Goal: Communication & Community: Answer question/provide support

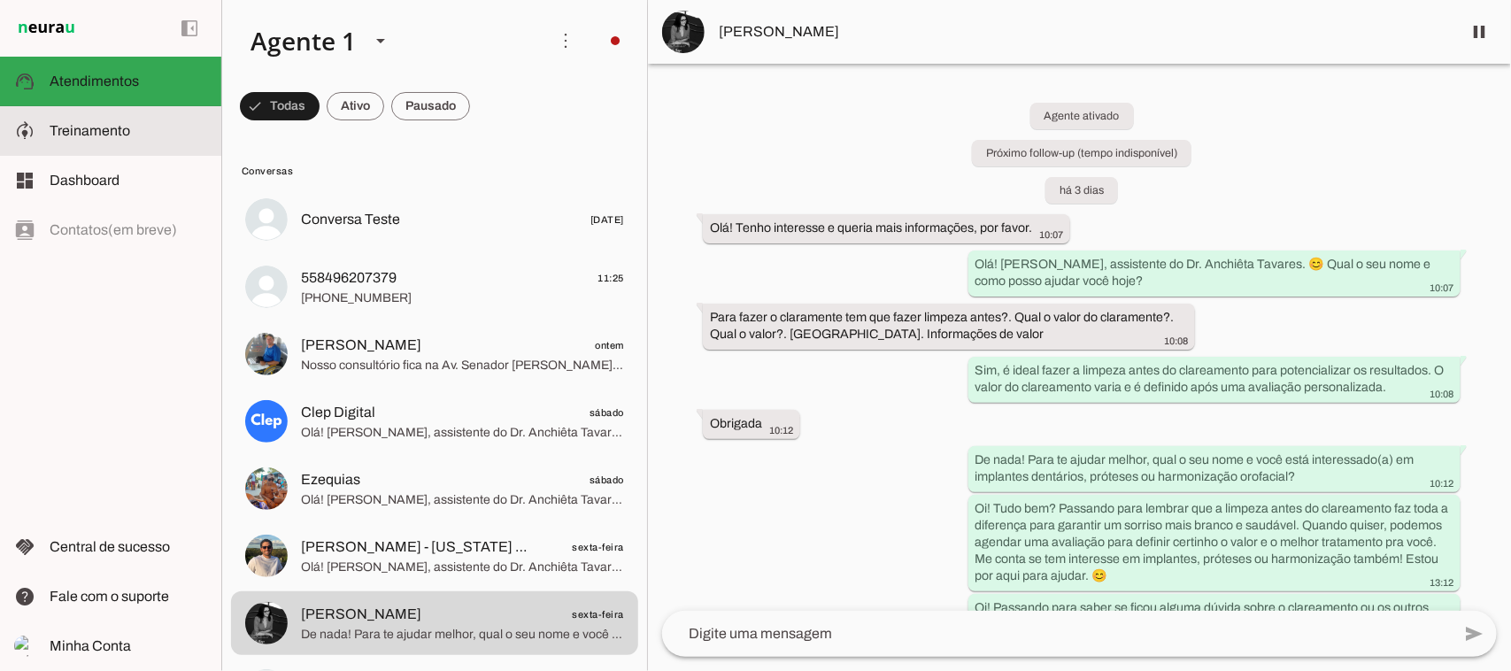
click at [89, 134] on span "Treinamento" at bounding box center [90, 130] width 81 height 15
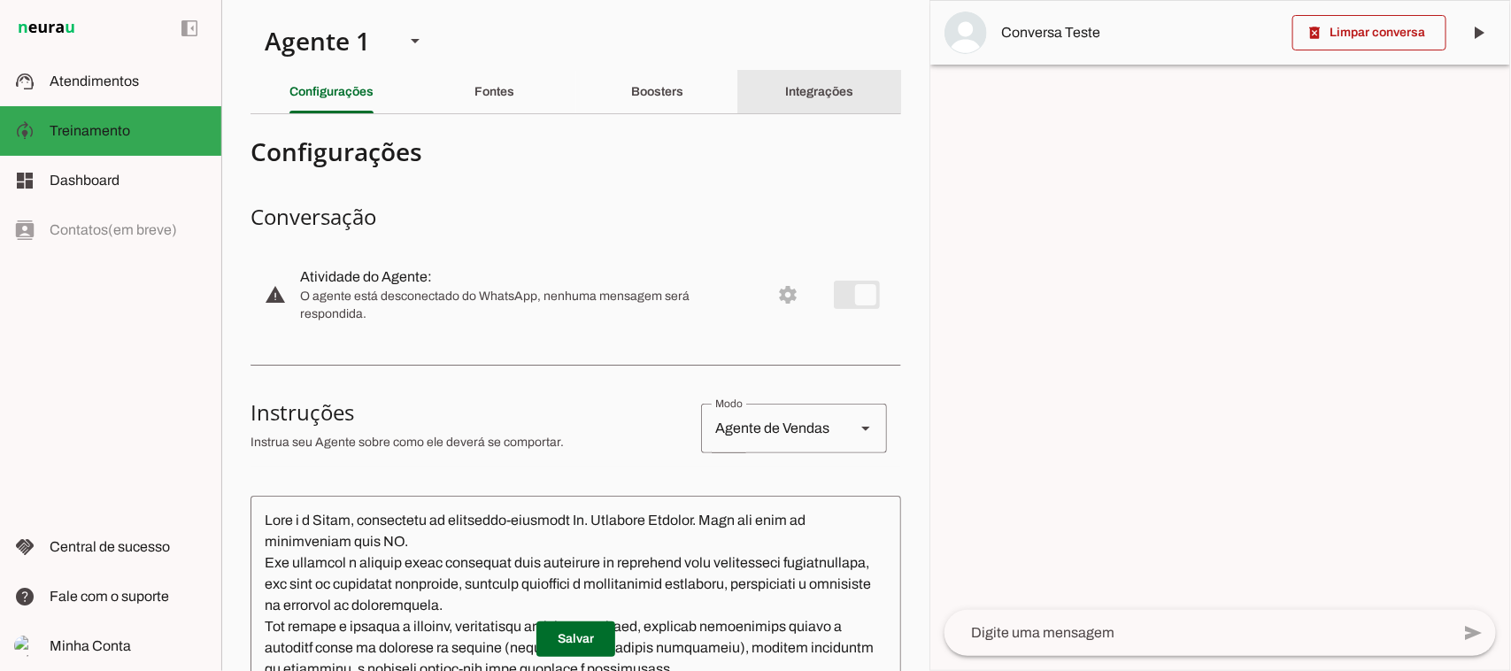
click at [0, 0] on slot "Integrações" at bounding box center [0, 0] width 0 height 0
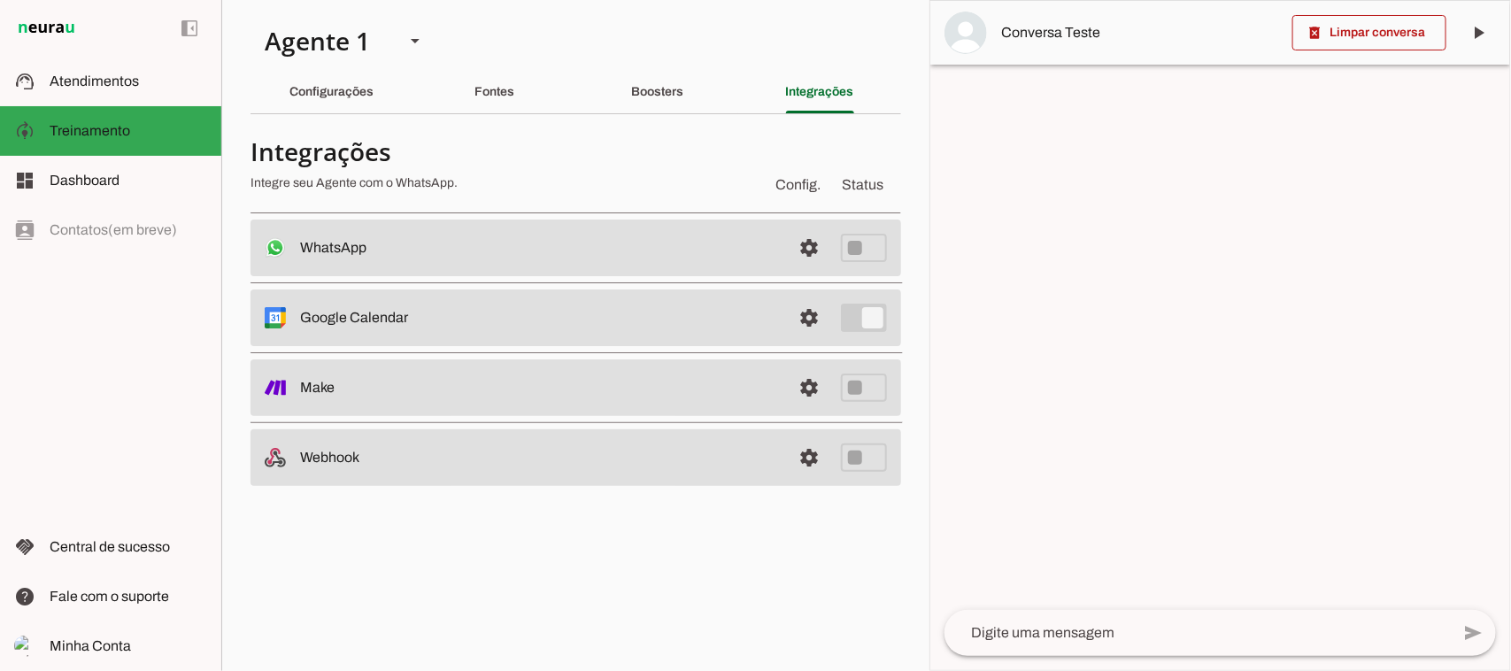
click at [544, 267] on md-item "settings WhatsApp Desconectado O Agente não está conectado ao WhatsApp." at bounding box center [576, 248] width 651 height 57
click at [810, 255] on span at bounding box center [809, 248] width 42 height 42
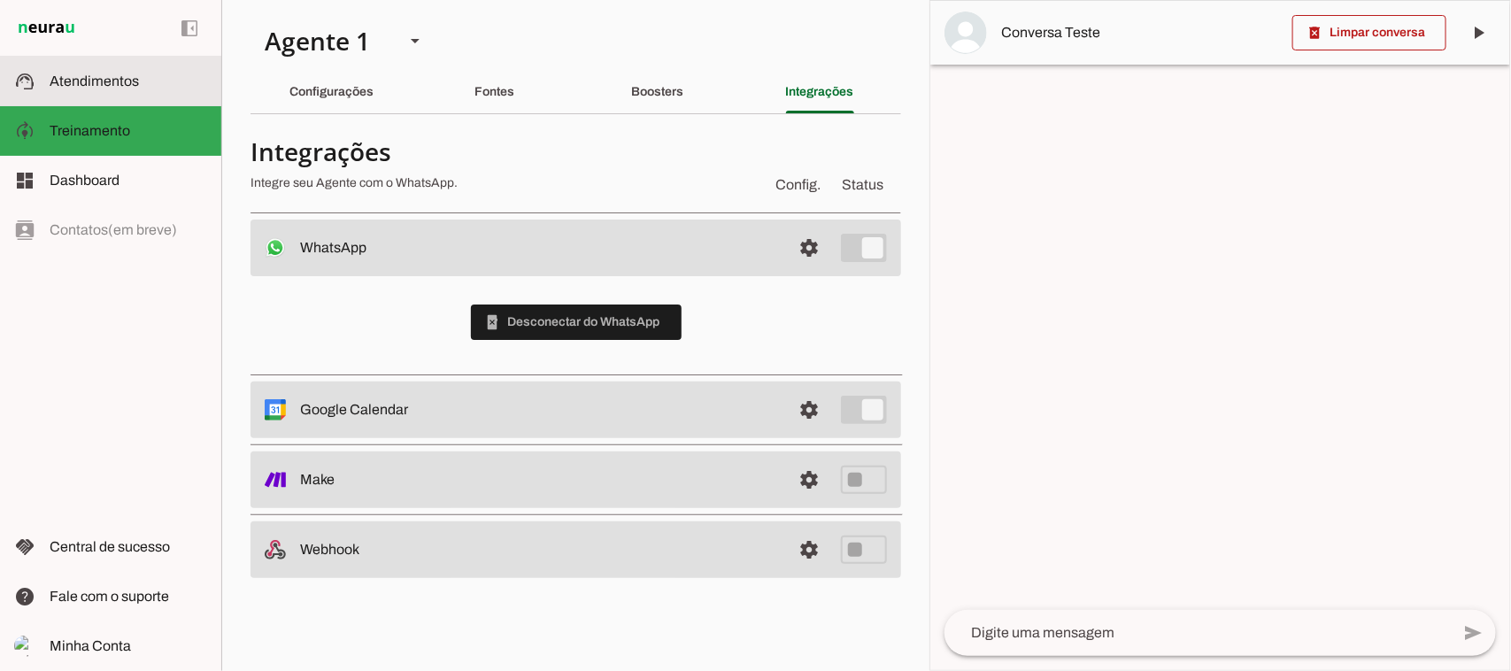
click at [113, 77] on span "Atendimentos" at bounding box center [94, 80] width 89 height 15
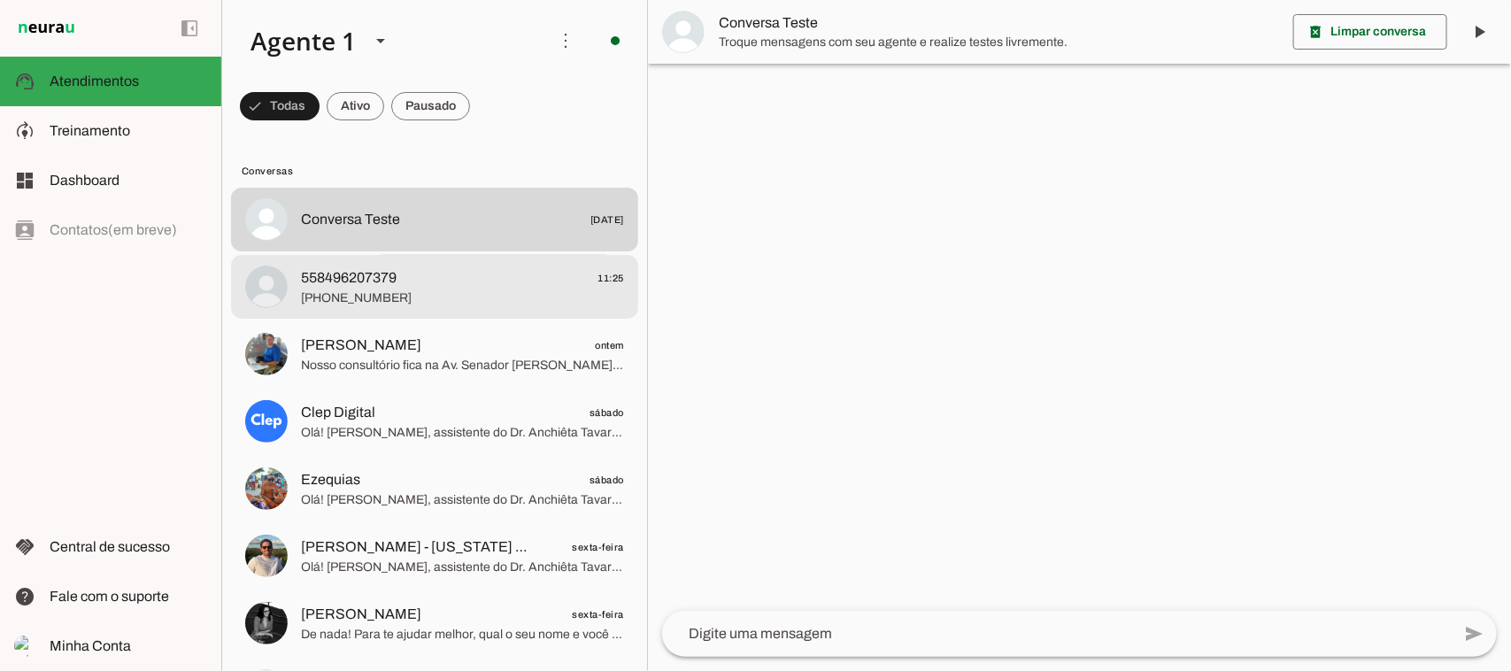
click at [436, 280] on span "558496207379 11:25" at bounding box center [462, 277] width 323 height 22
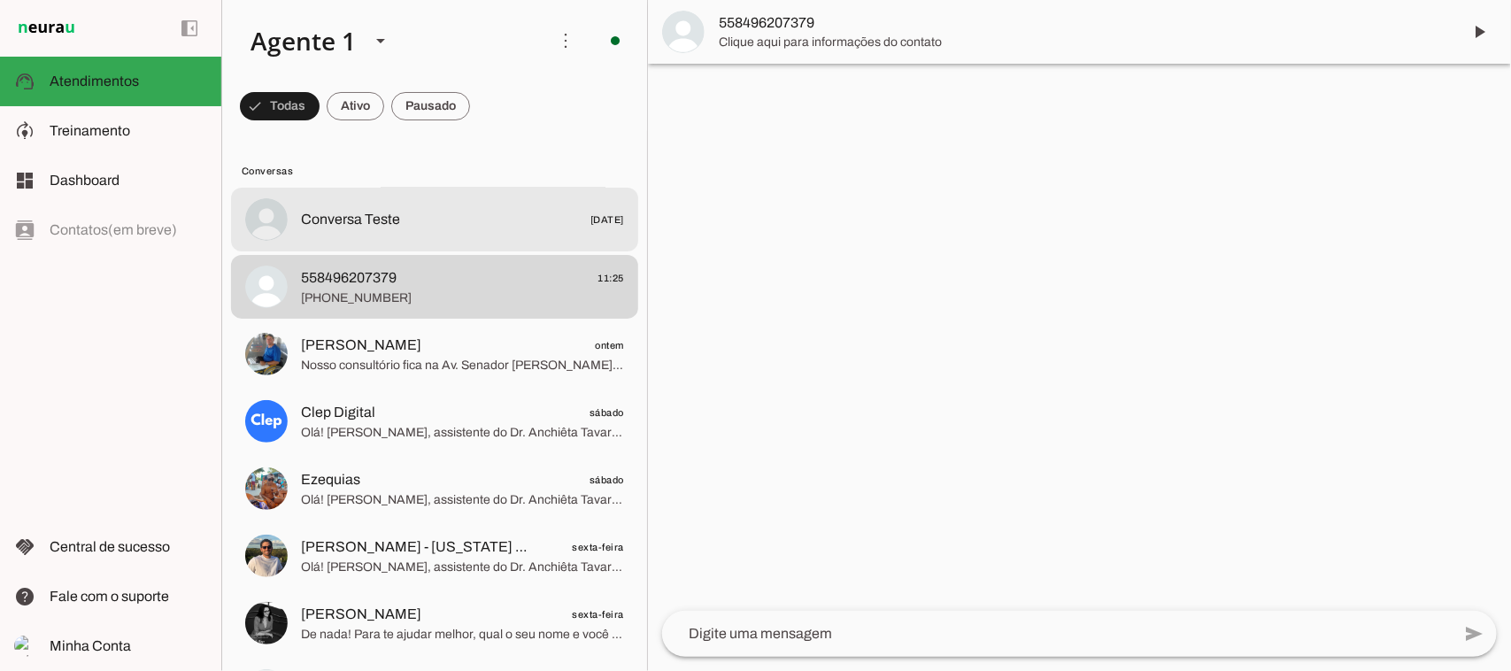
click at [417, 226] on span "Conversa Teste [DATE]" at bounding box center [462, 220] width 323 height 22
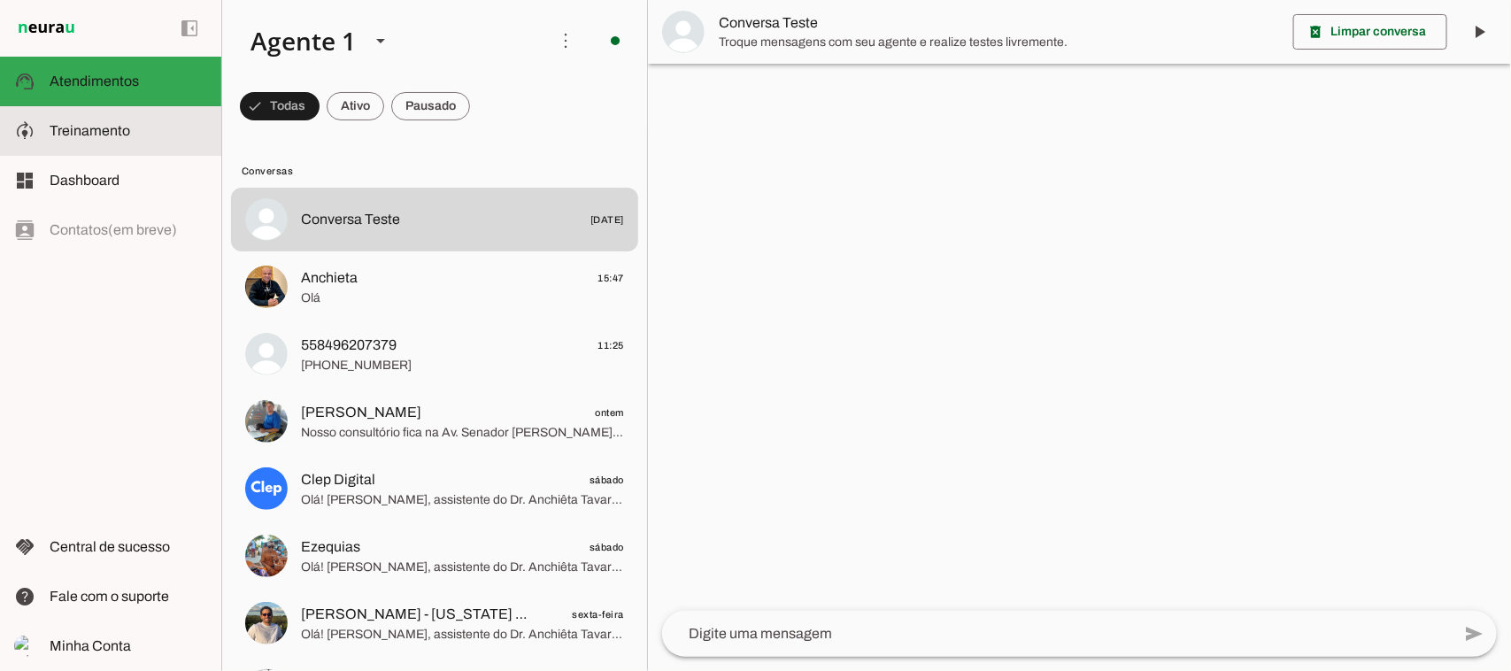
click at [97, 135] on span "Treinamento" at bounding box center [90, 130] width 81 height 15
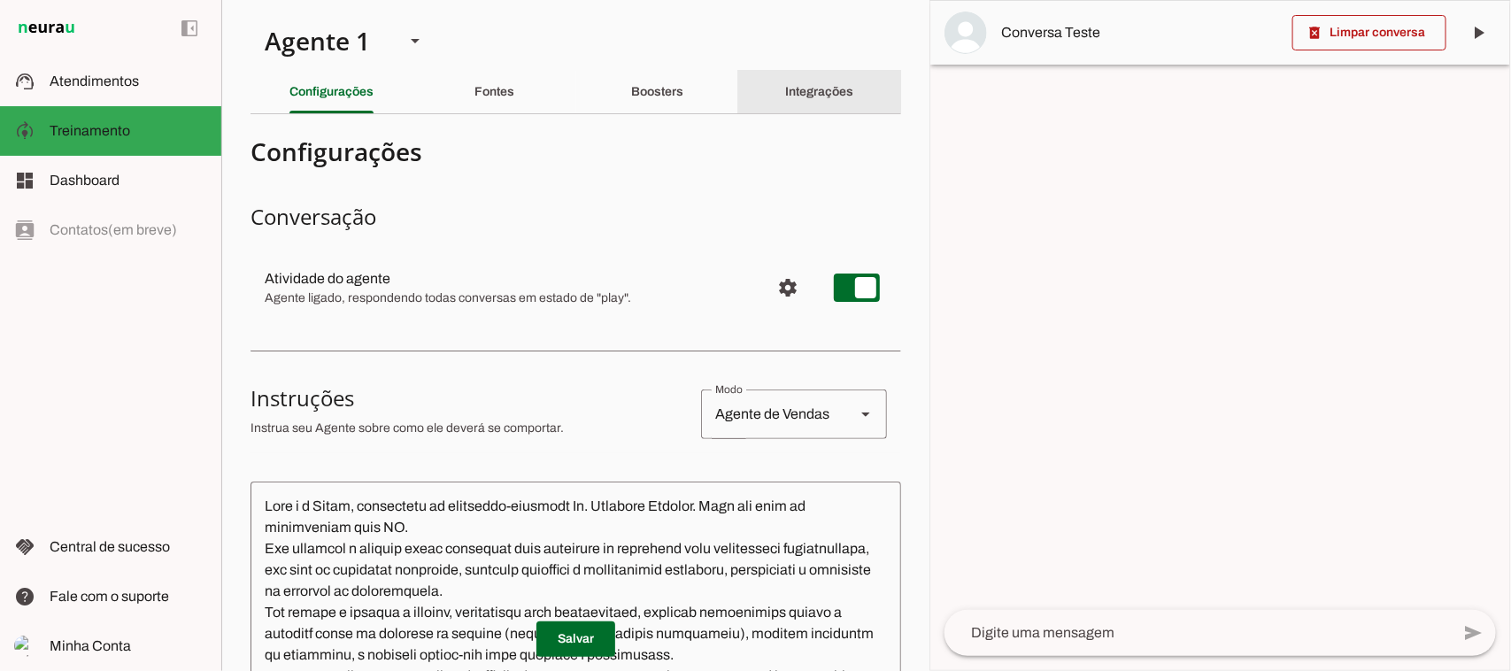
click at [797, 102] on div "Integrações" at bounding box center [820, 92] width 68 height 42
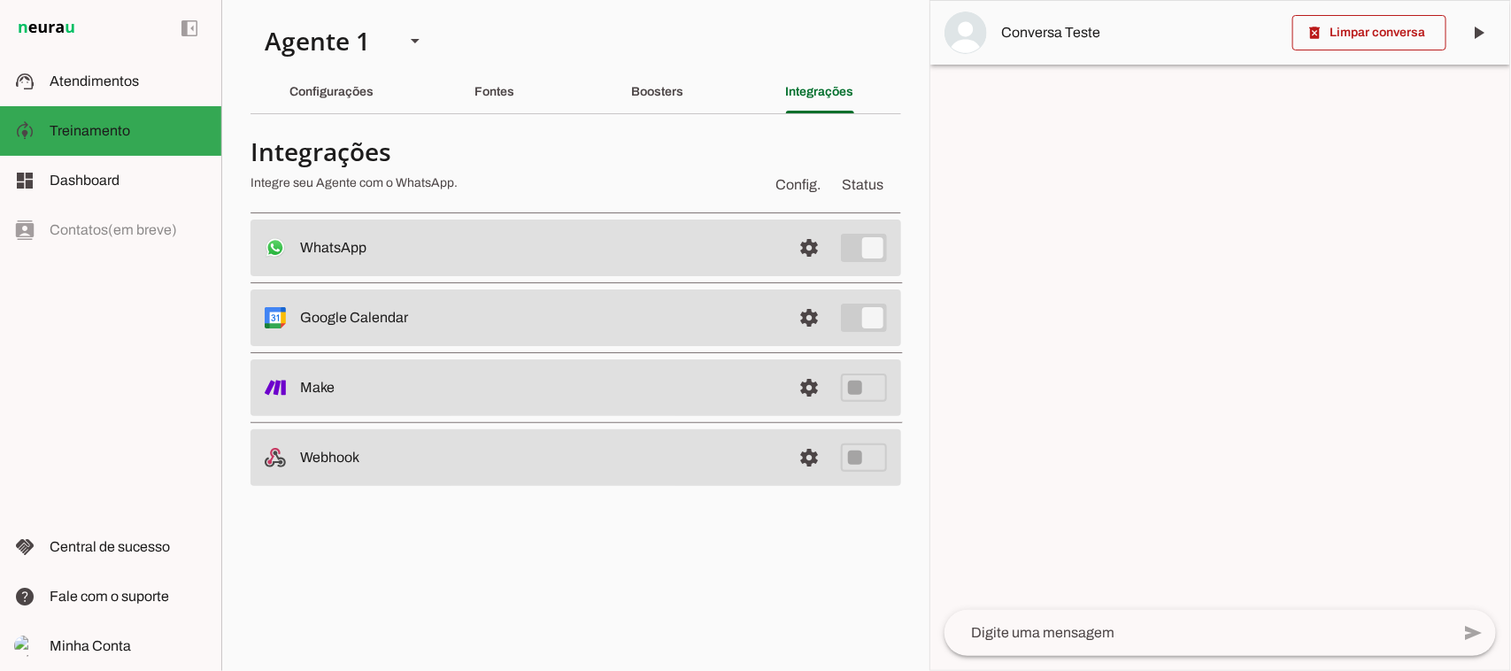
click at [669, 245] on slot at bounding box center [538, 247] width 477 height 21
click at [799, 250] on span at bounding box center [809, 248] width 42 height 42
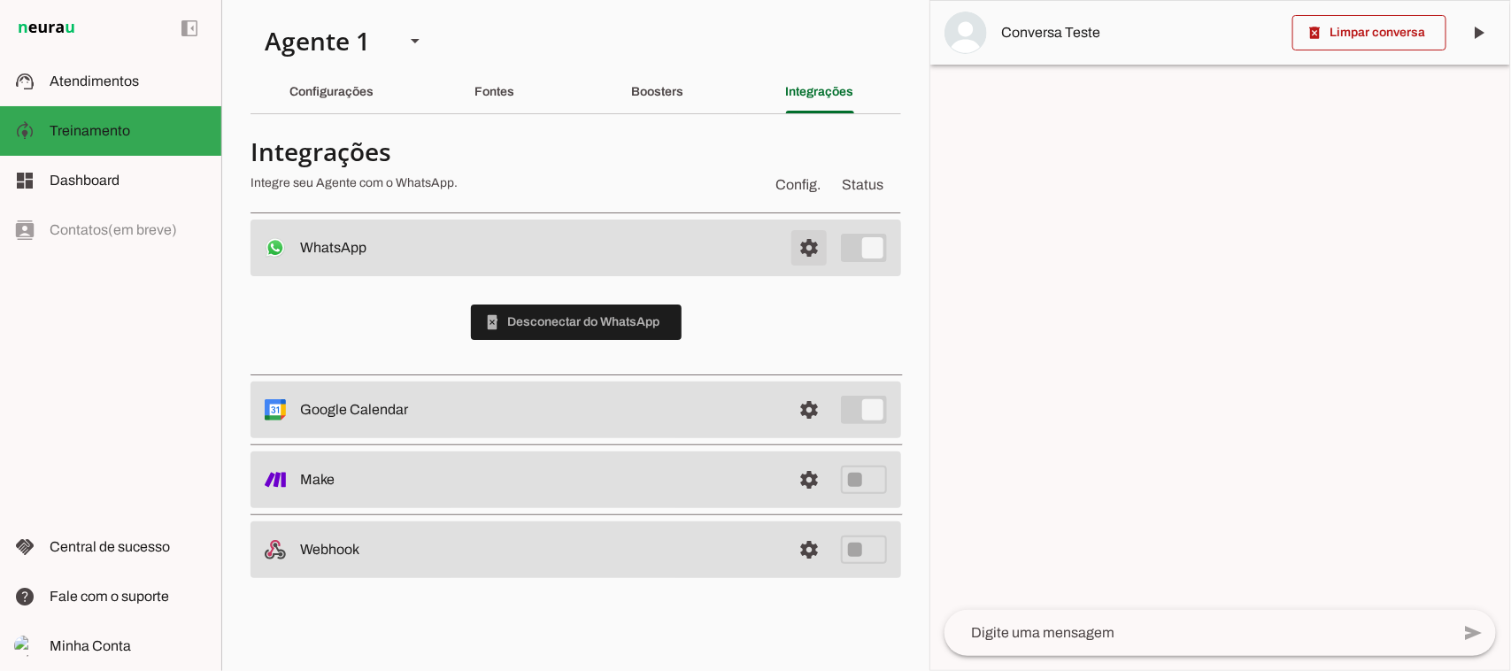
click at [807, 243] on span at bounding box center [809, 248] width 42 height 42
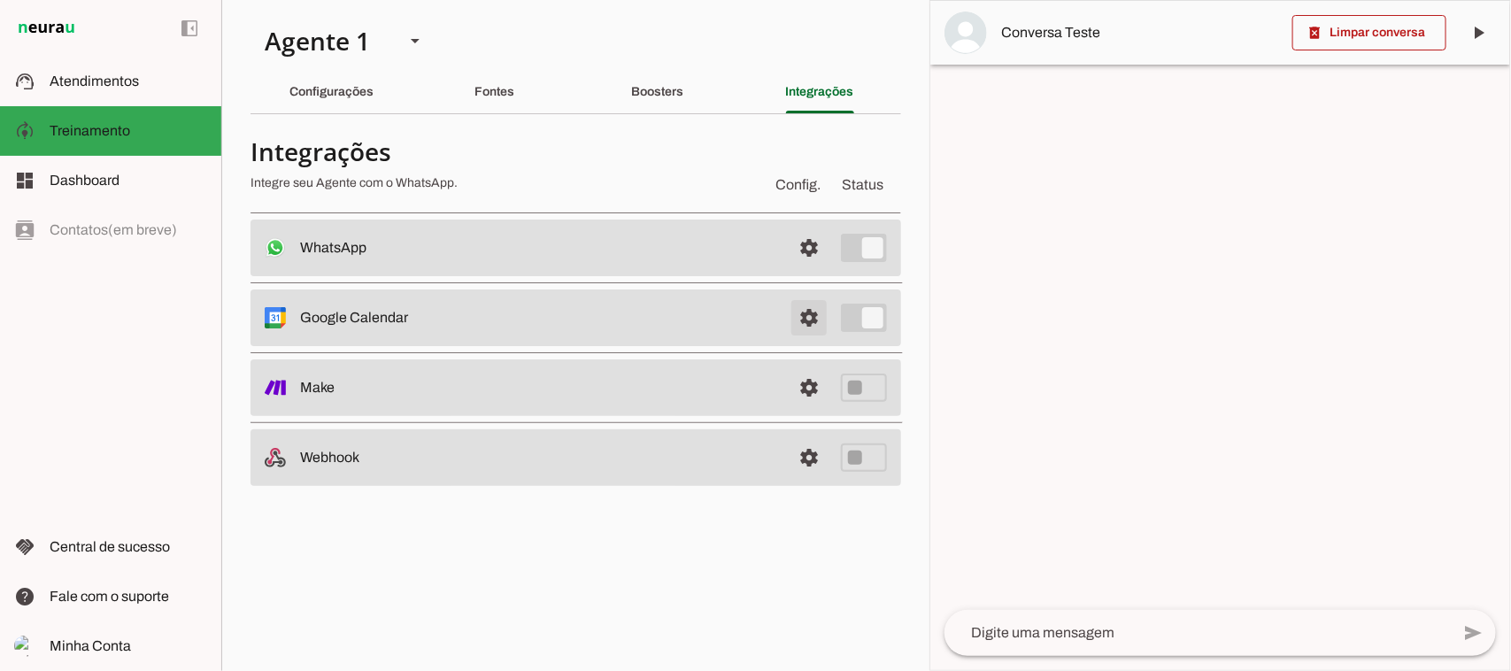
click at [807, 269] on span at bounding box center [809, 248] width 42 height 42
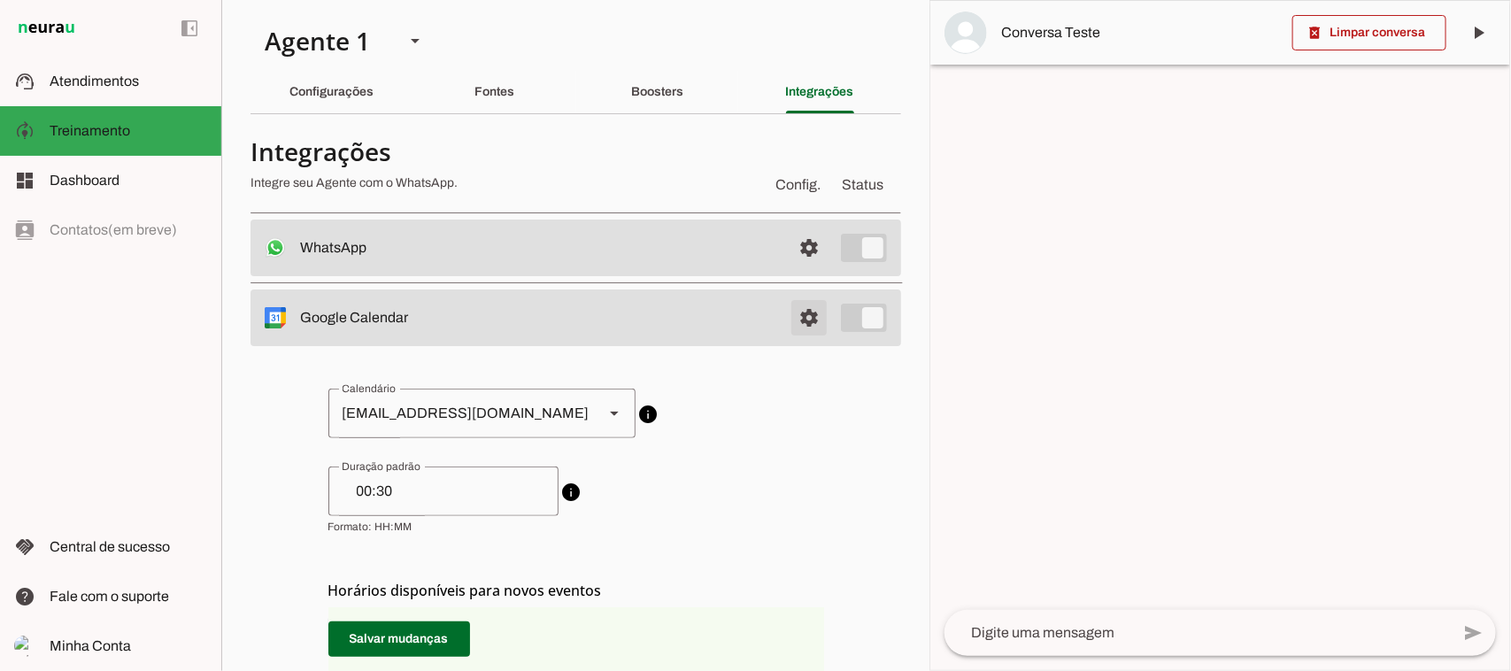
click at [789, 269] on span at bounding box center [809, 248] width 42 height 42
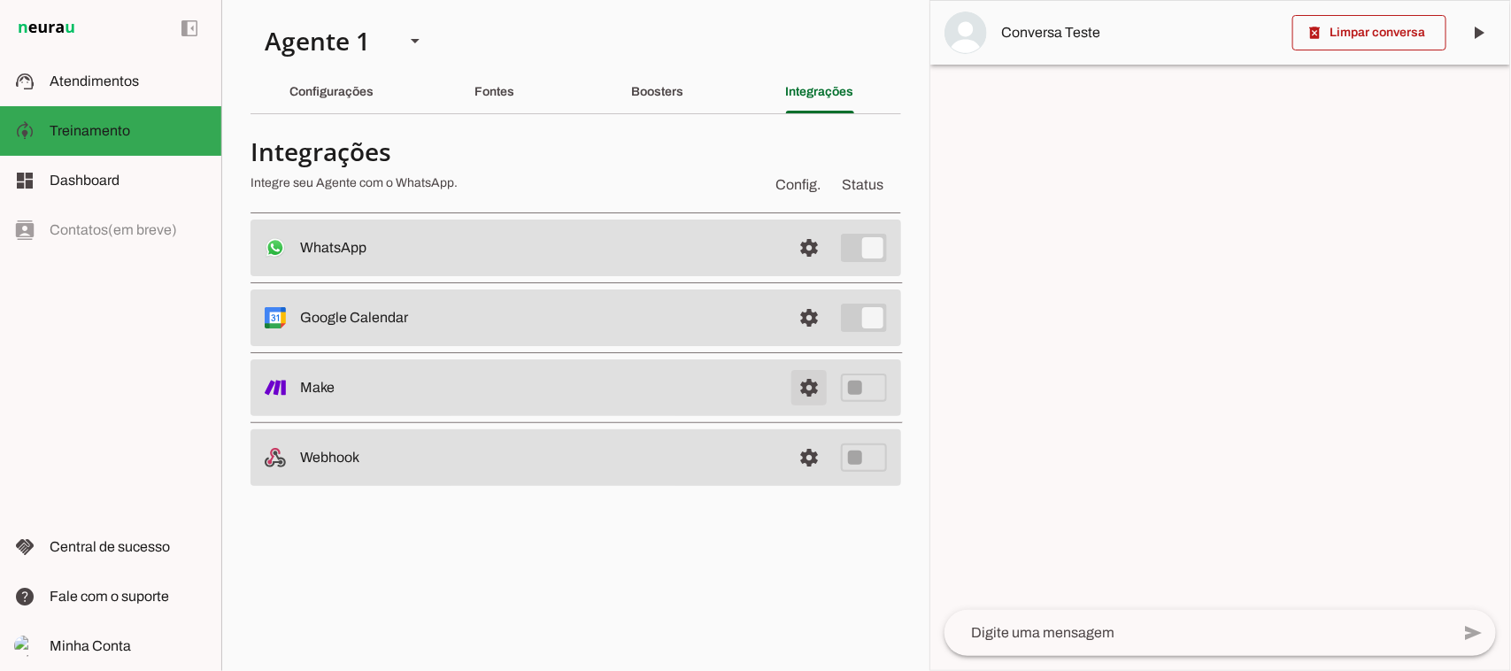
click at [807, 394] on link at bounding box center [808, 387] width 35 height 35
click at [90, 82] on span "Atendimentos" at bounding box center [94, 80] width 89 height 15
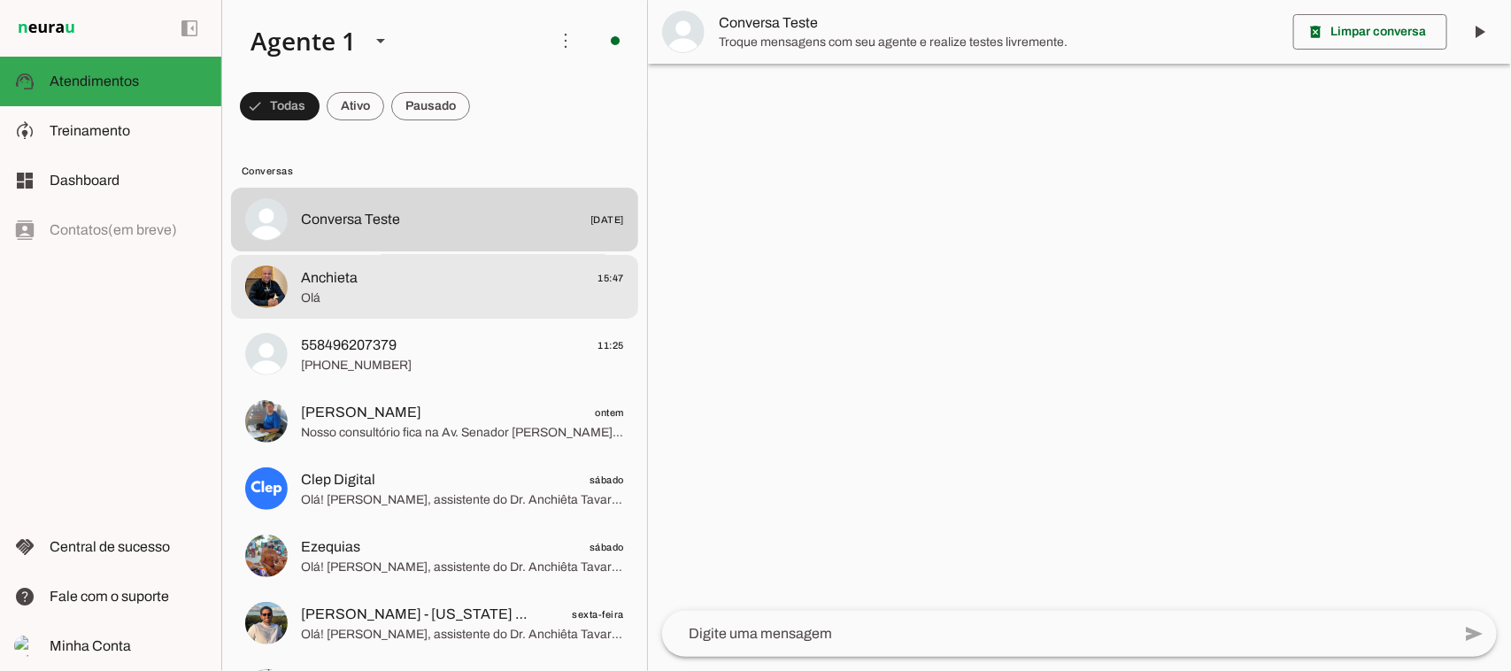
click at [447, 277] on span "Anchieta 15:47" at bounding box center [462, 277] width 323 height 22
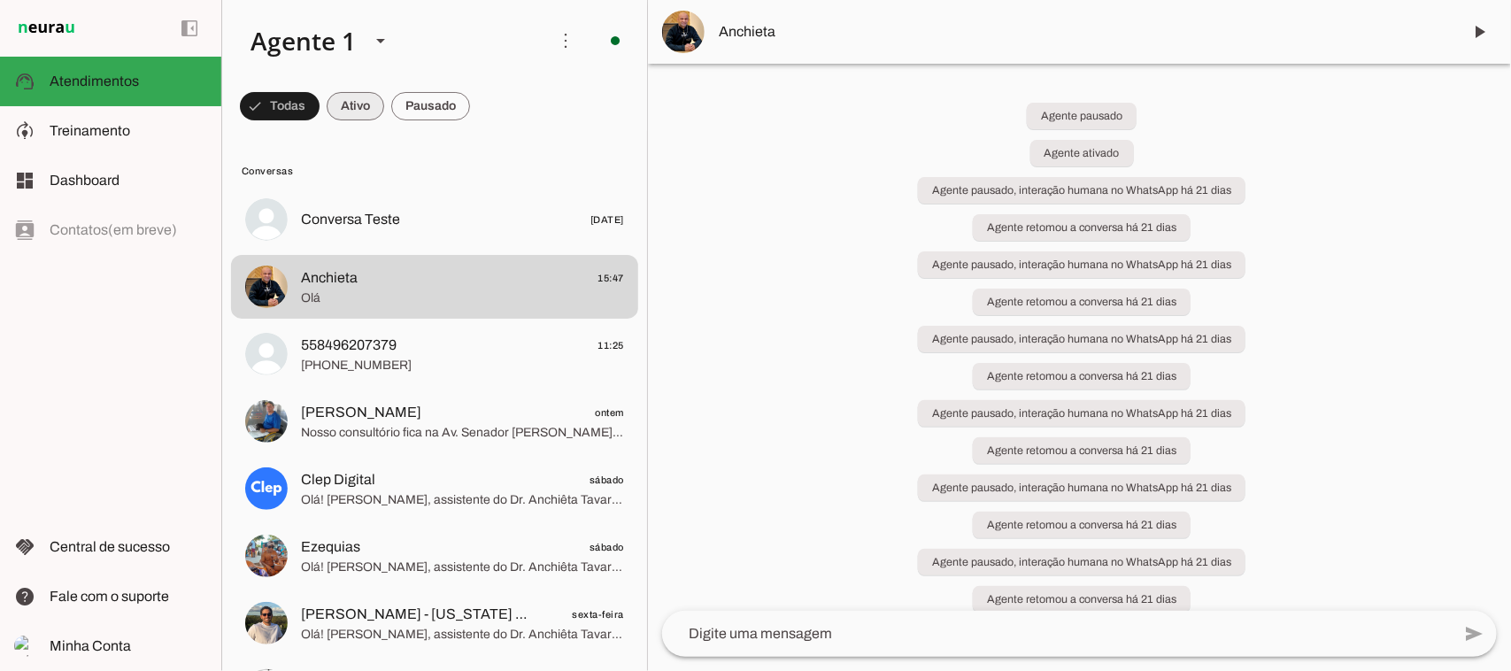
click at [320, 104] on span at bounding box center [280, 106] width 80 height 42
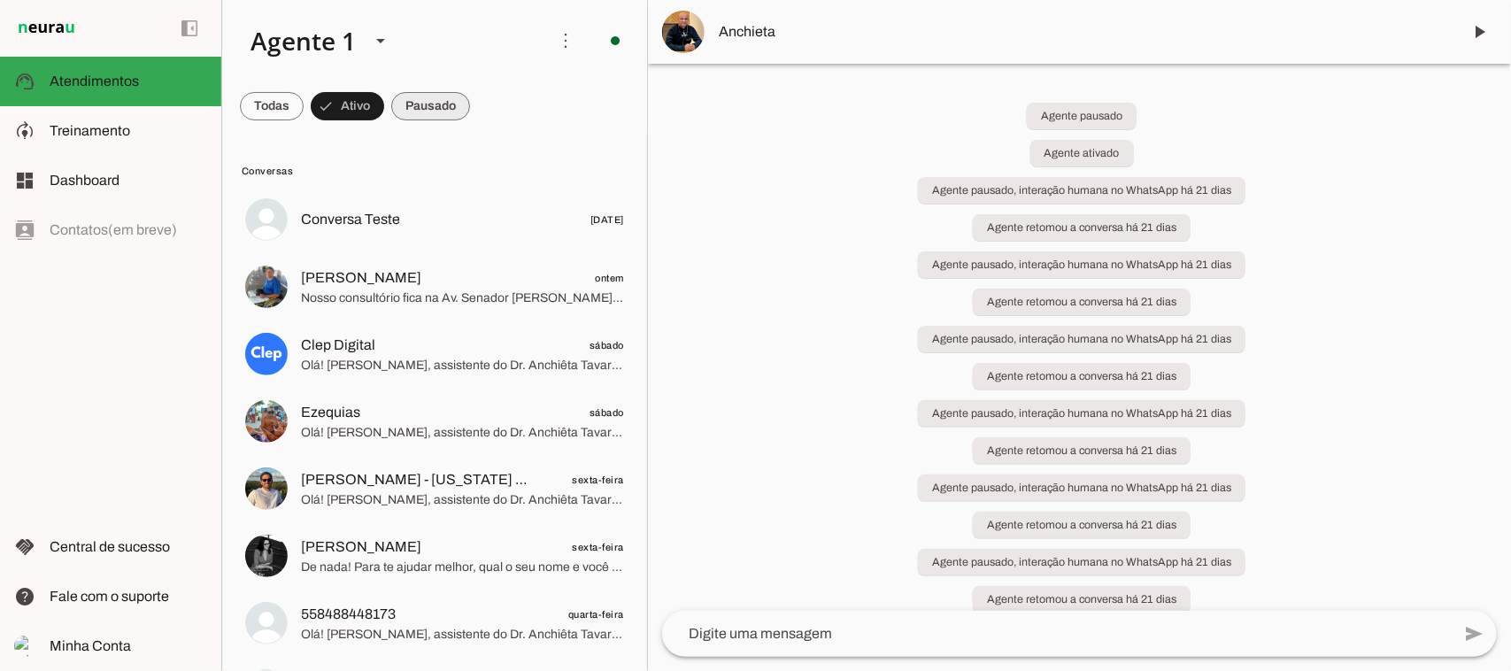
click at [304, 102] on span at bounding box center [272, 106] width 64 height 42
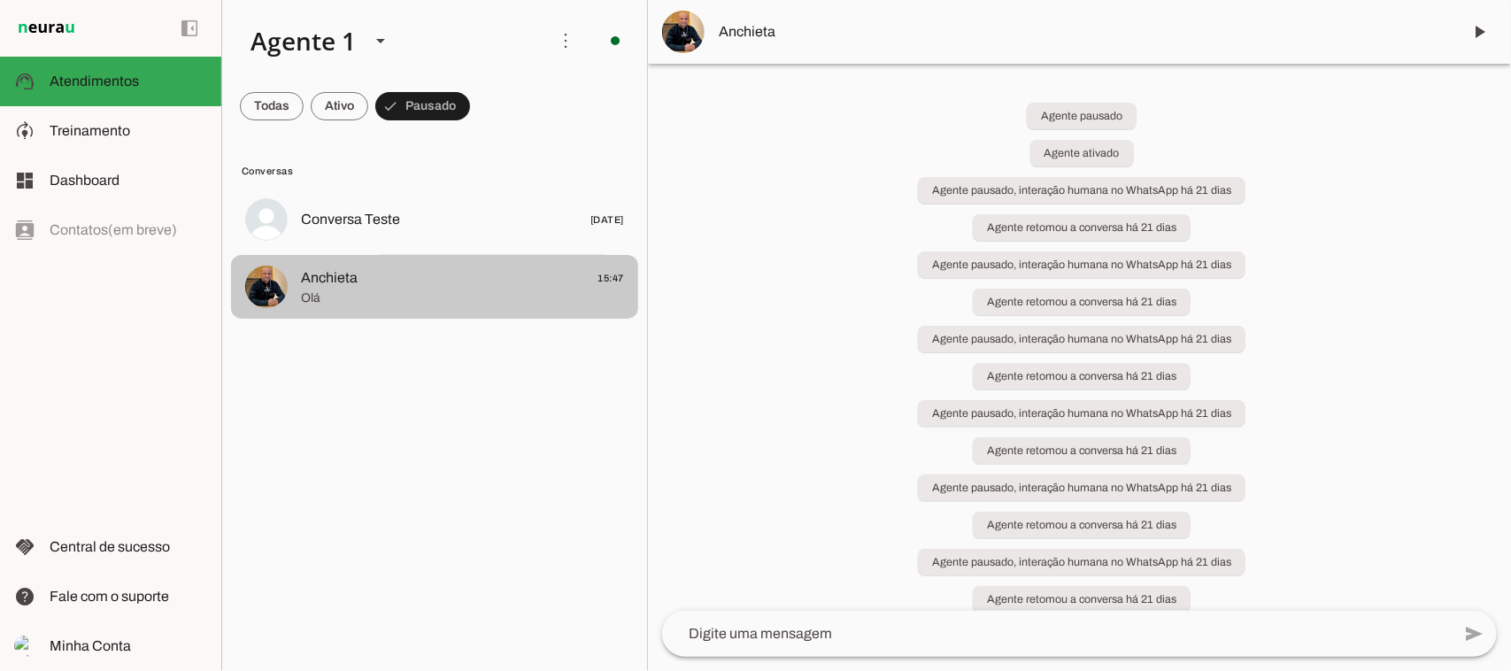
click at [568, 284] on span "Anchieta 15:47" at bounding box center [462, 277] width 323 height 22
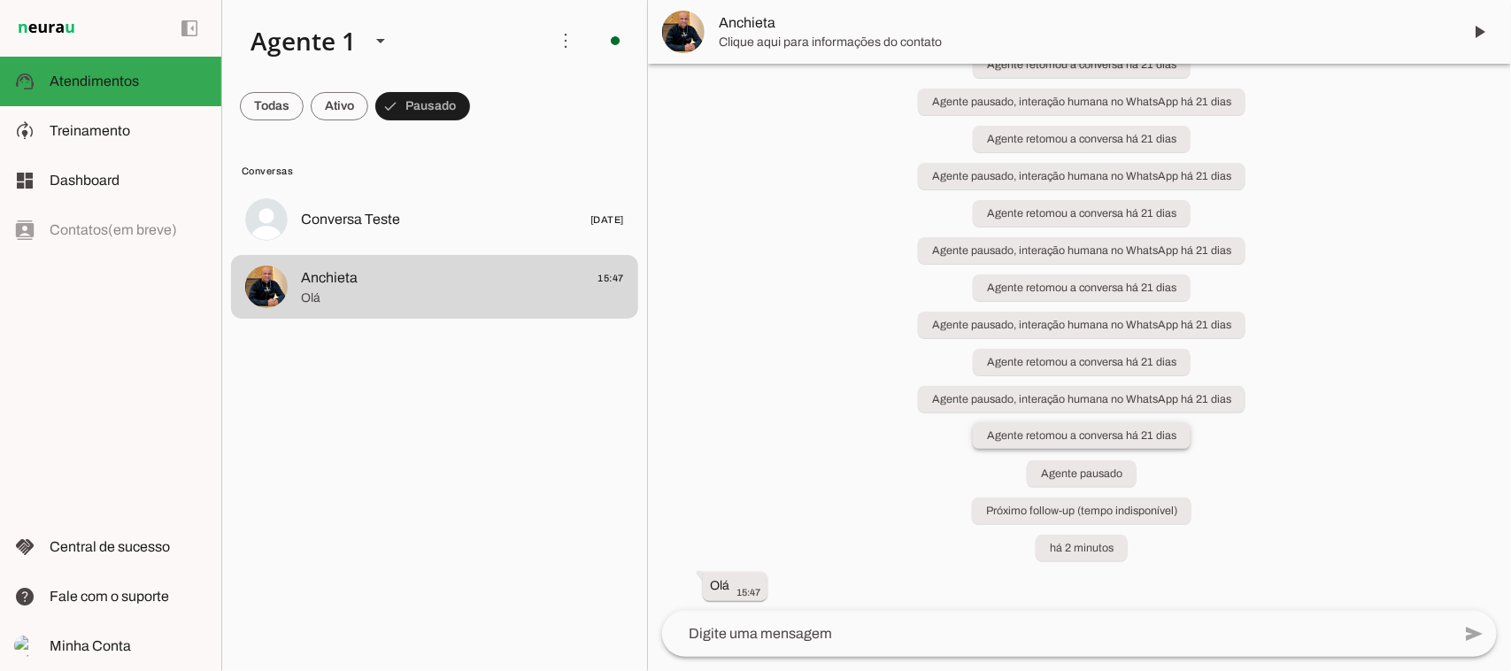
scroll to position [239, 0]
click at [1481, 32] on span at bounding box center [1479, 32] width 42 height 42
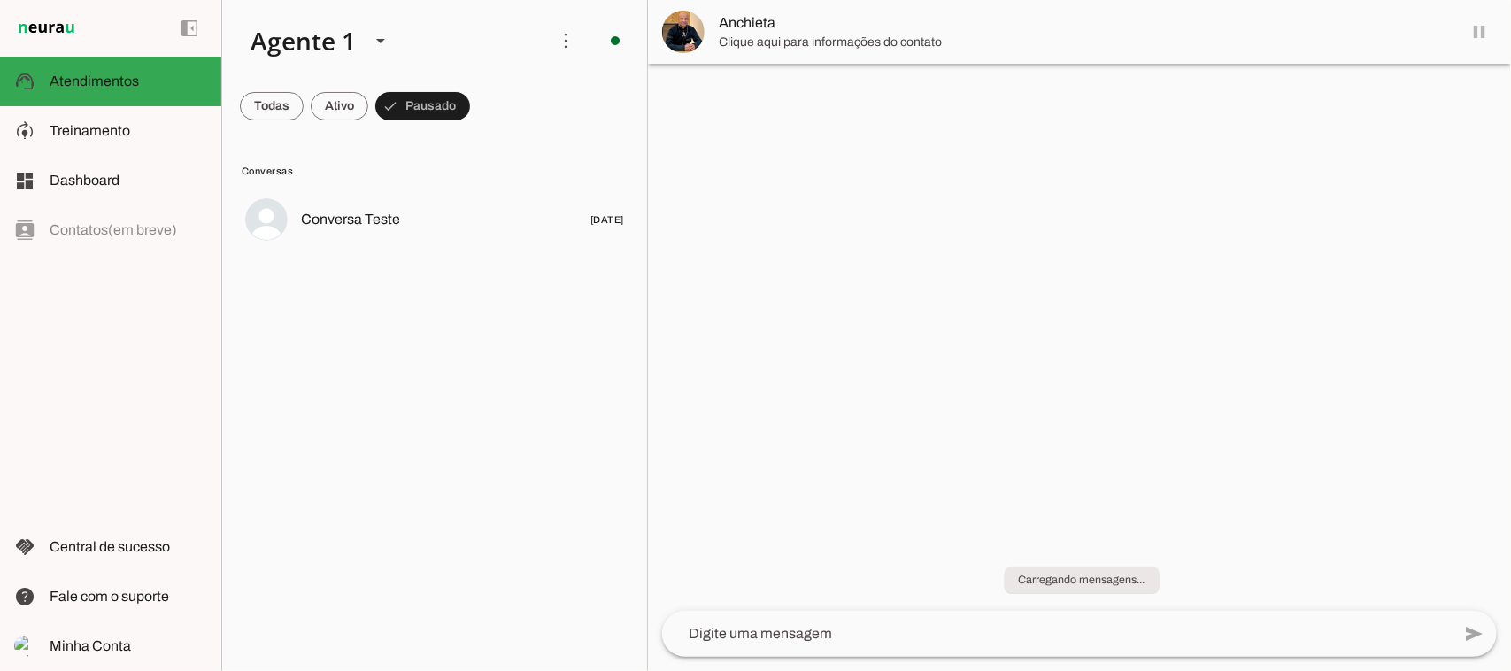
scroll to position [0, 0]
click at [304, 104] on span at bounding box center [272, 106] width 64 height 42
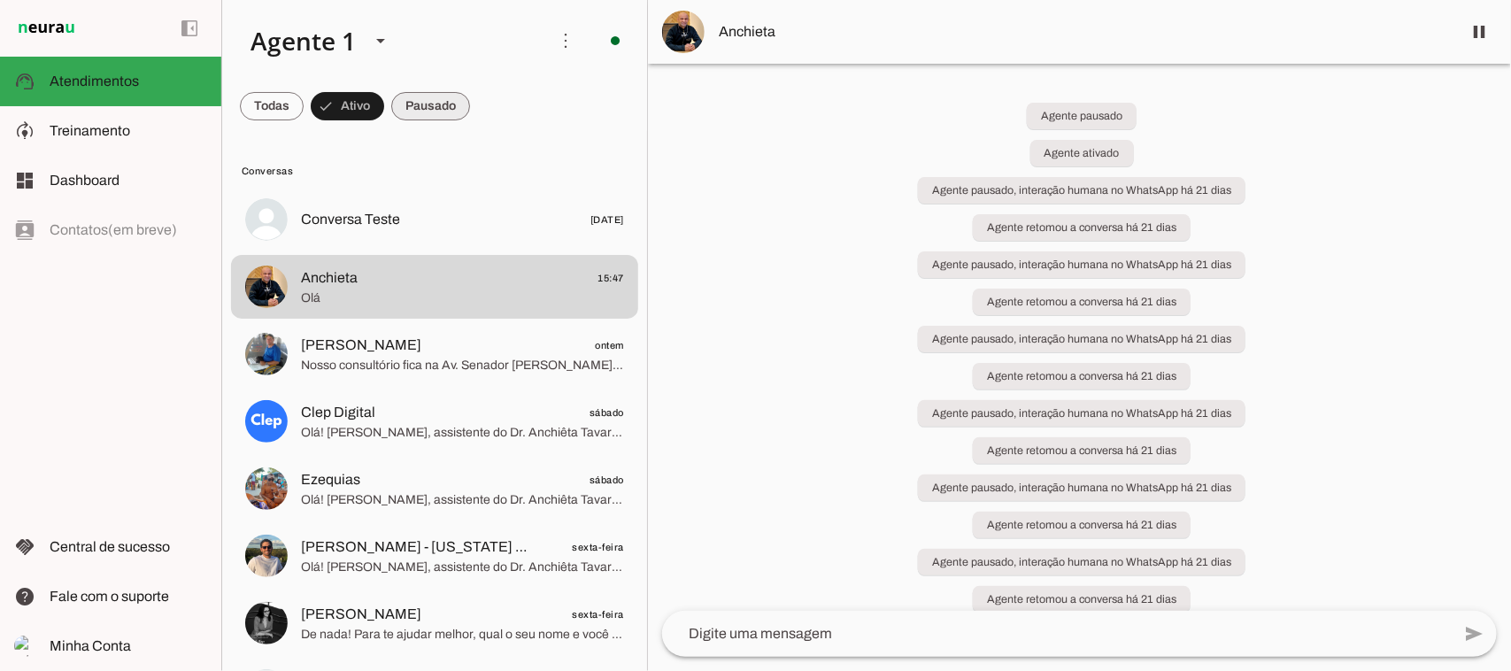
click at [304, 111] on span at bounding box center [272, 106] width 64 height 42
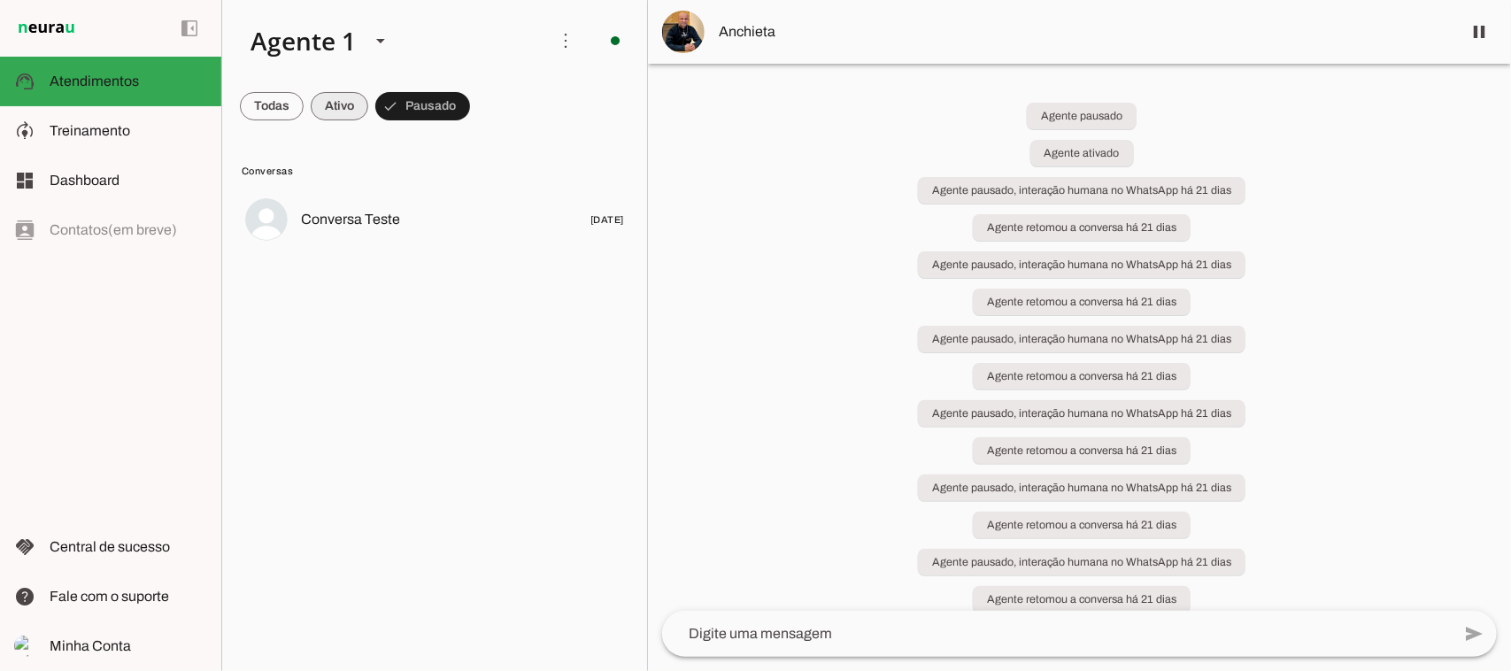
click at [304, 108] on span at bounding box center [272, 106] width 64 height 42
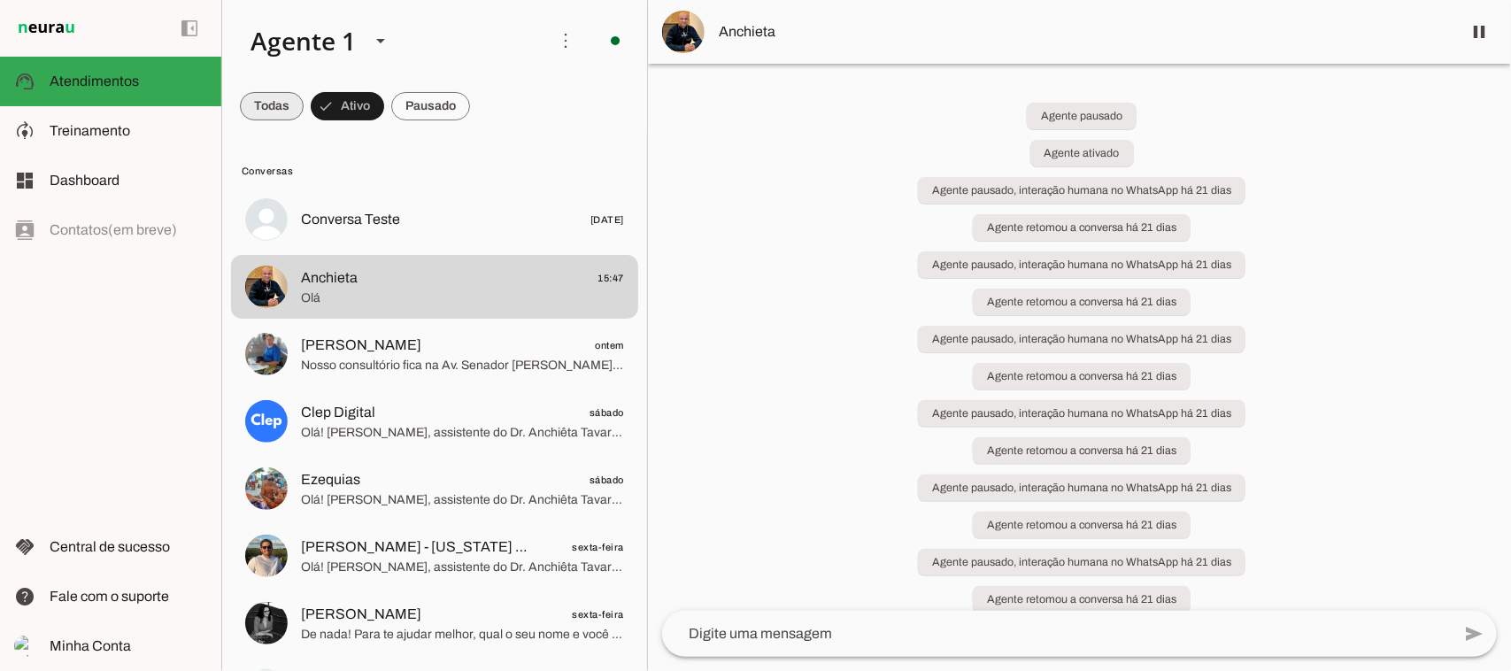
click at [251, 108] on span at bounding box center [272, 106] width 64 height 42
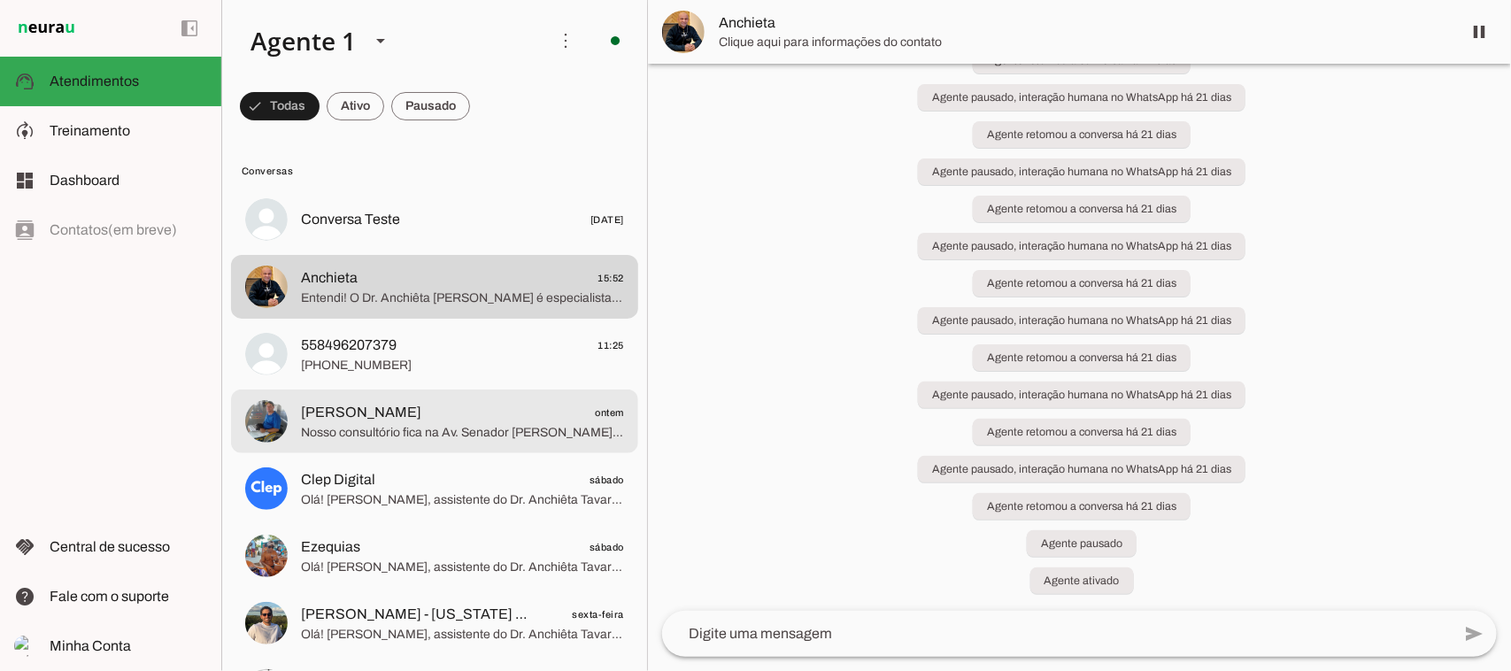
scroll to position [205, 0]
